Goal: Find specific page/section: Find specific page/section

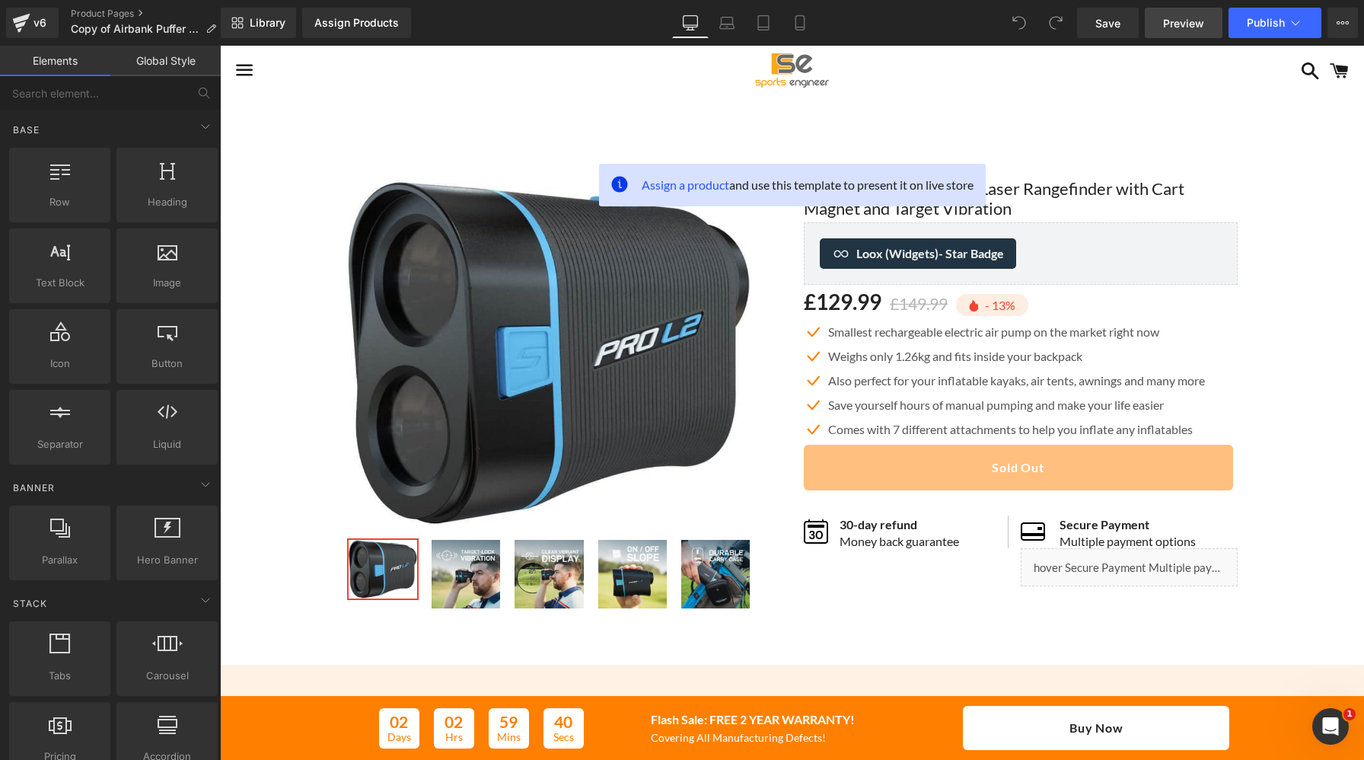
click at [1190, 20] on span "Preview" at bounding box center [1183, 23] width 41 height 16
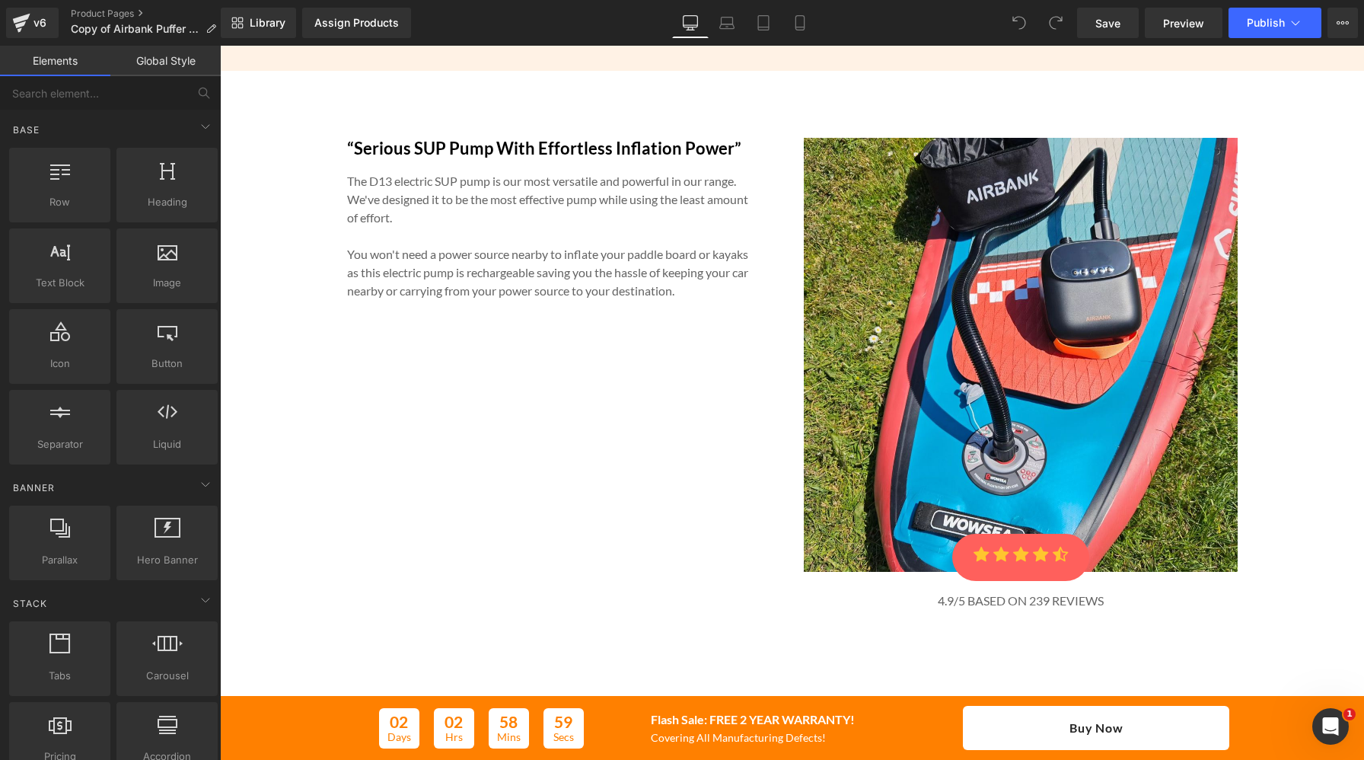
scroll to position [3321, 0]
